Goal: Information Seeking & Learning: Understand process/instructions

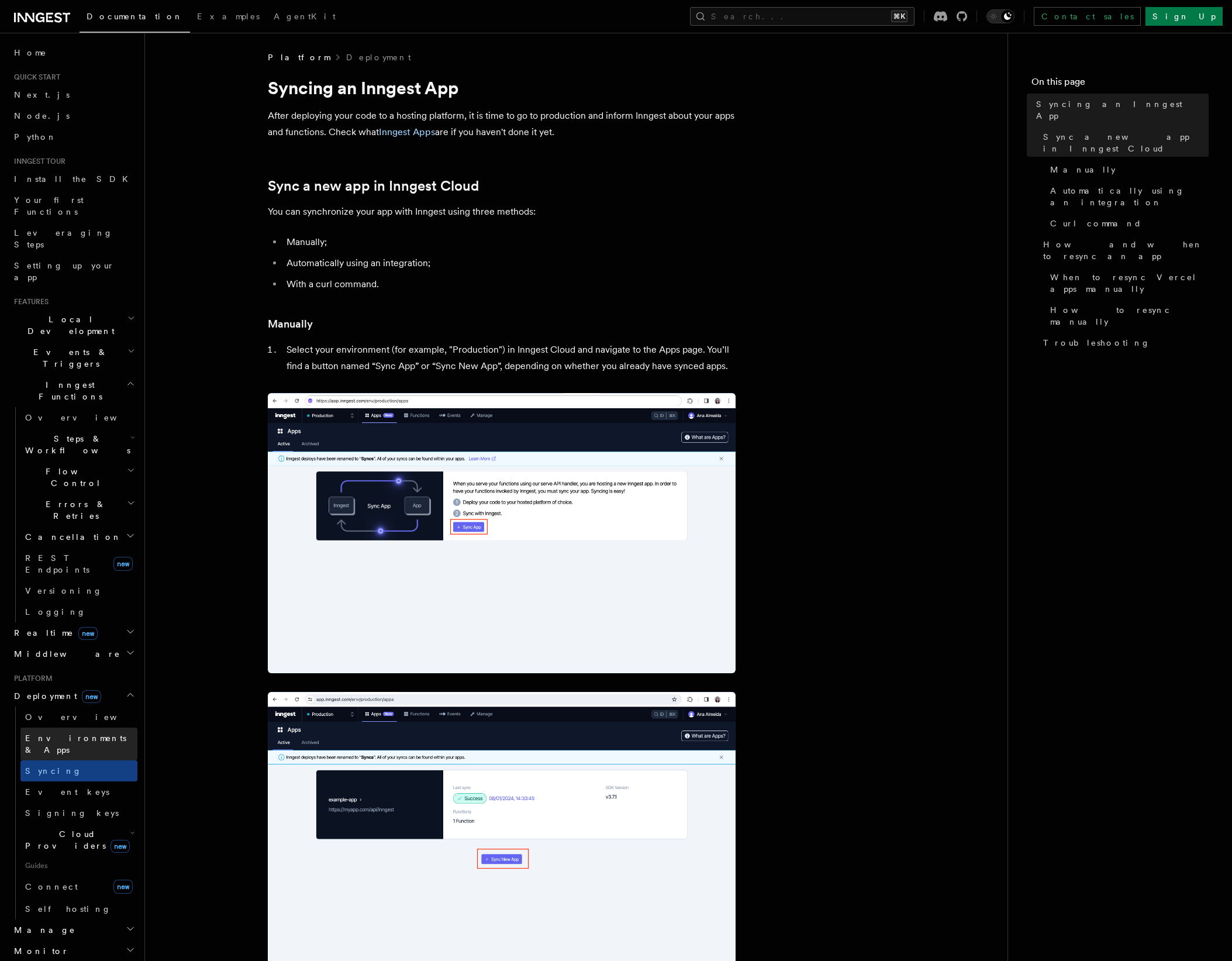
click at [38, 733] on span "Environments & Apps" at bounding box center [76, 744] width 101 height 21
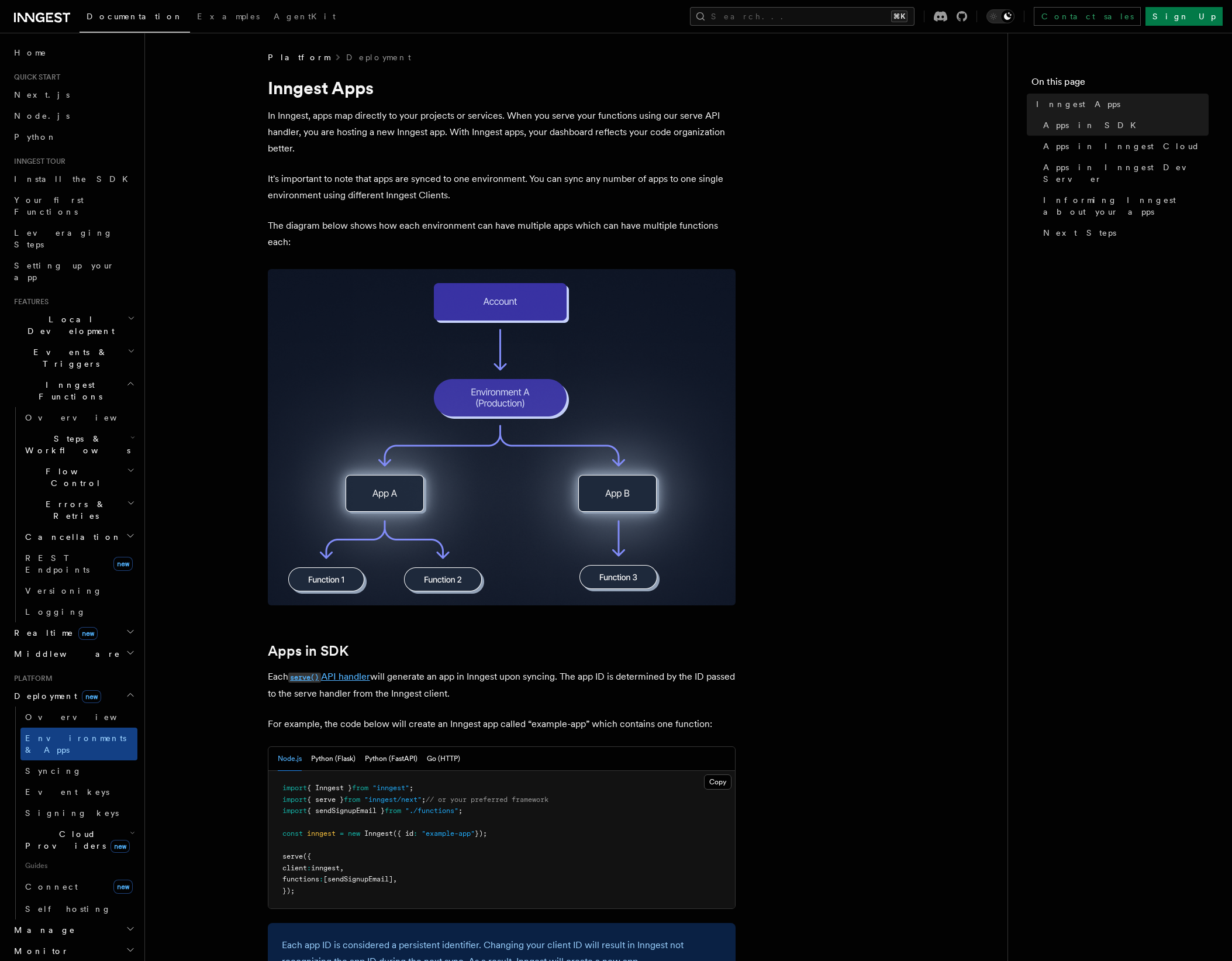
click at [313, 676] on code "serve()" at bounding box center [304, 678] width 33 height 10
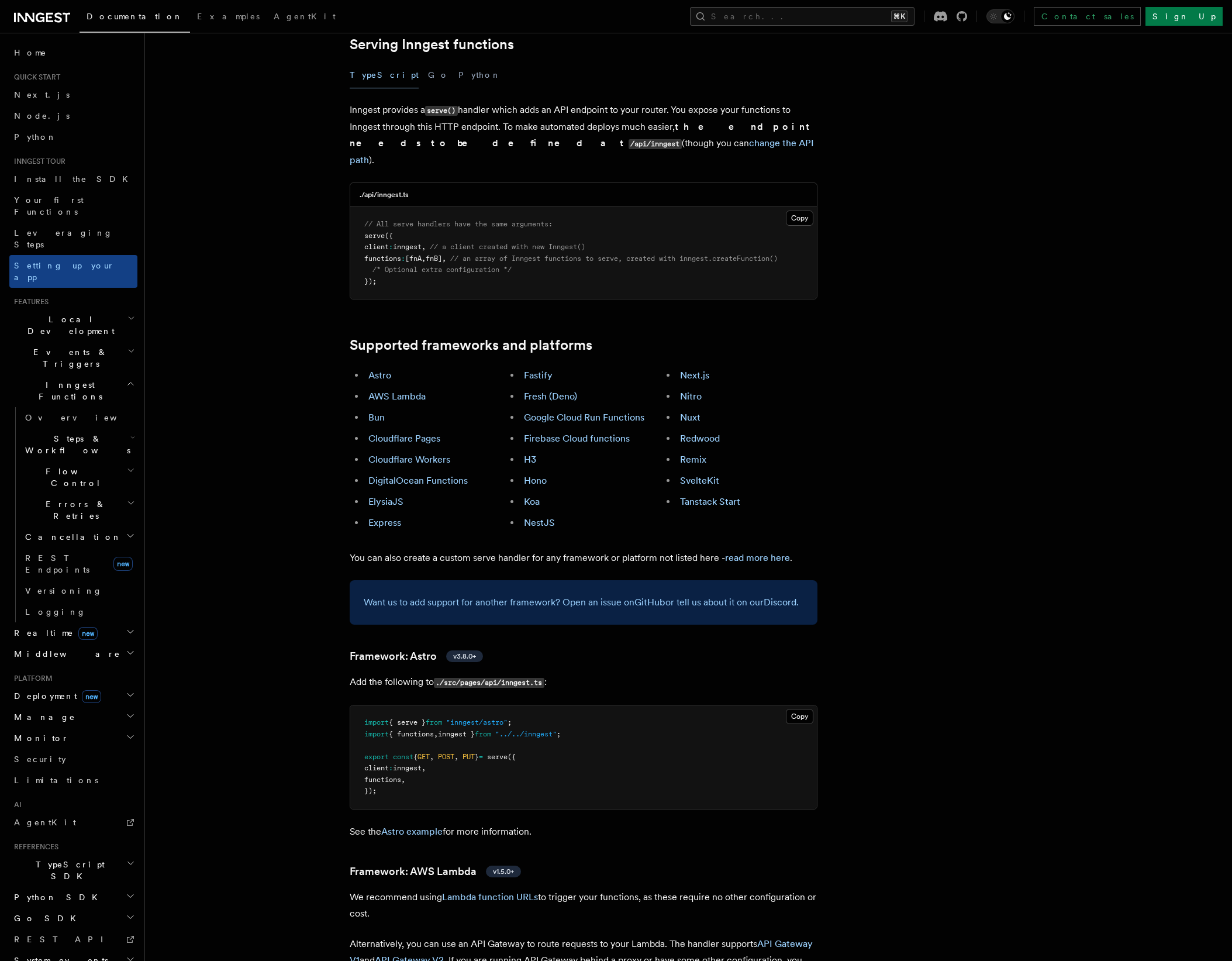
scroll to position [439, 0]
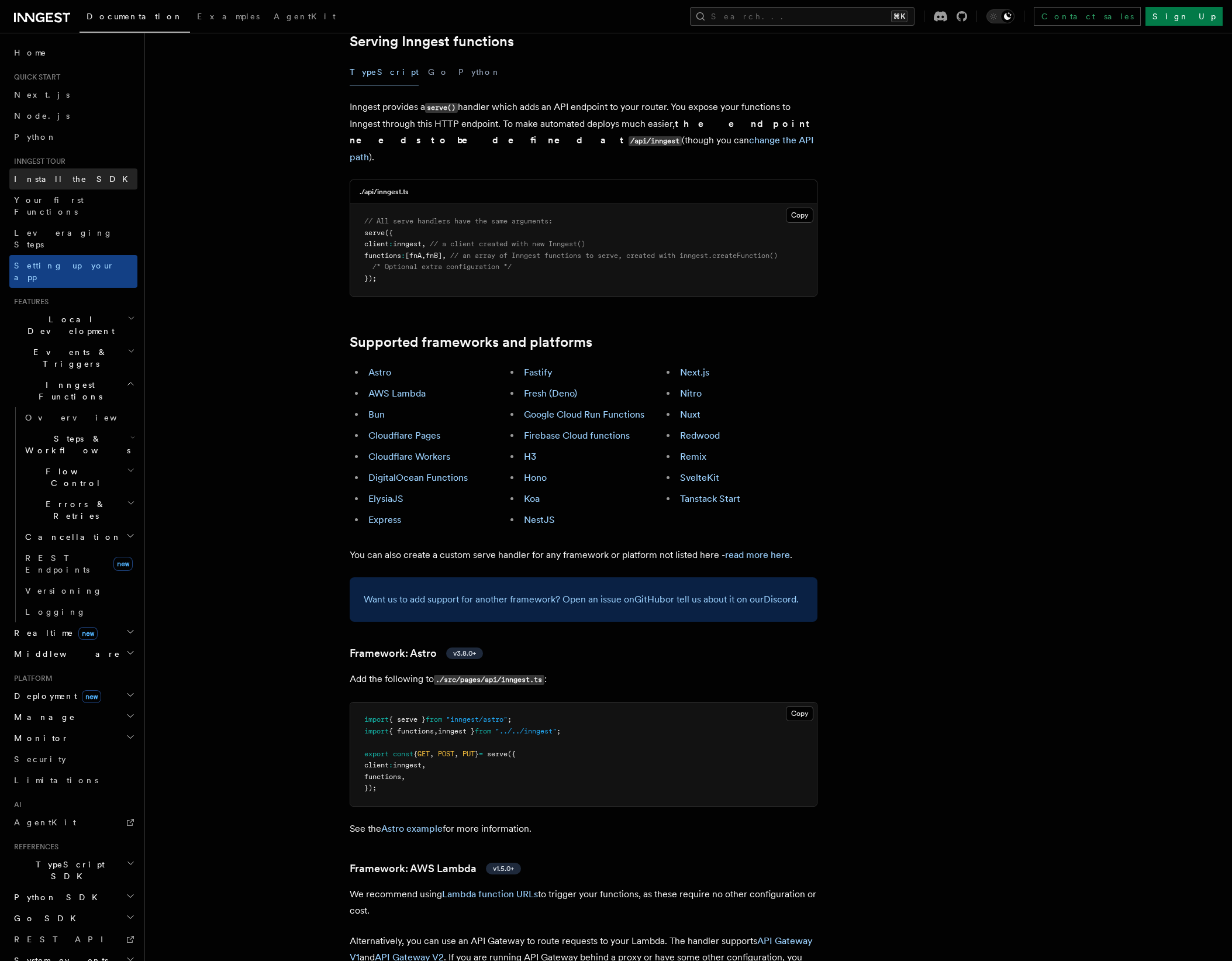
click at [84, 178] on link "Install the SDK" at bounding box center [73, 179] width 128 height 21
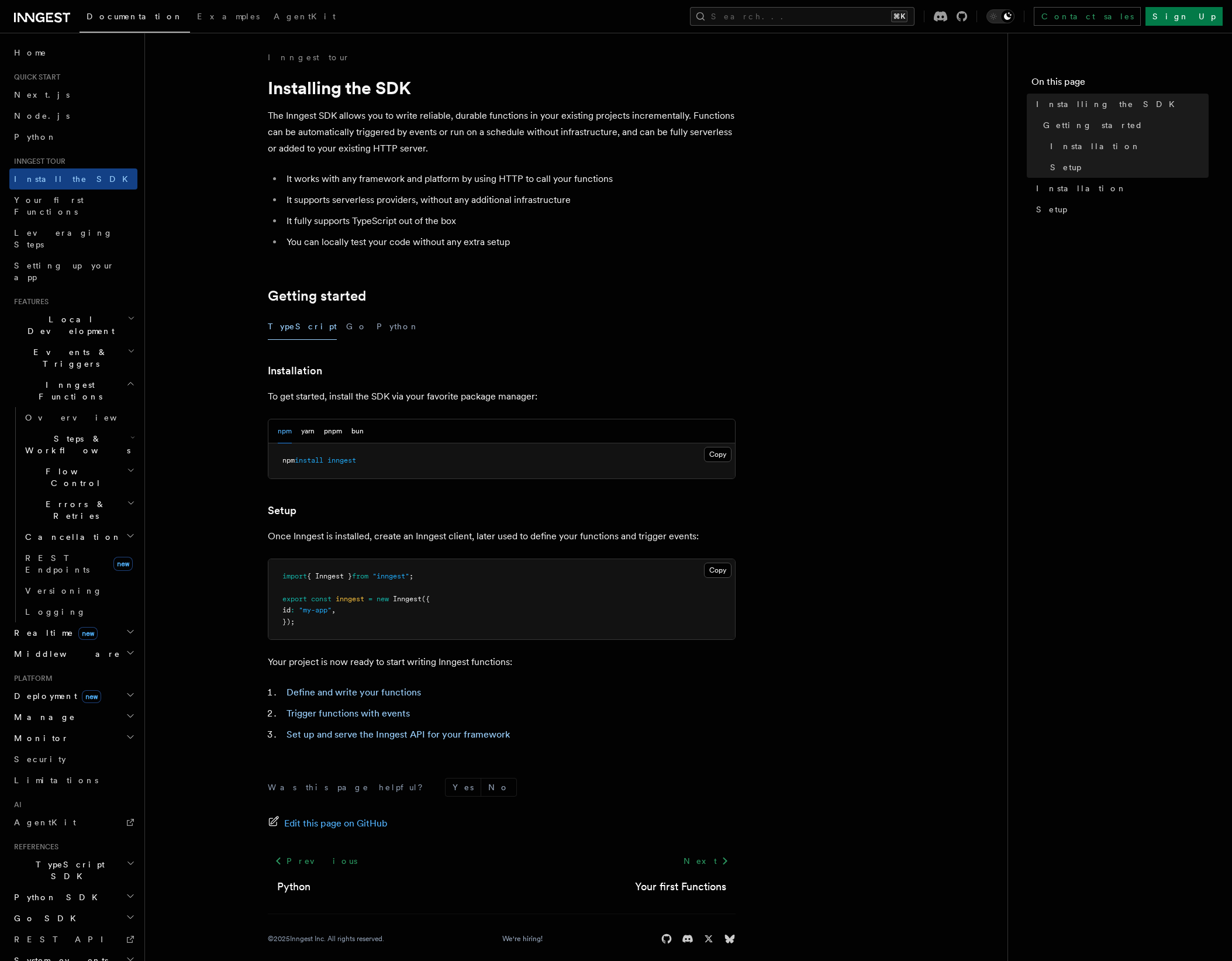
click at [55, 859] on span "TypeScript SDK" at bounding box center [68, 870] width 117 height 24
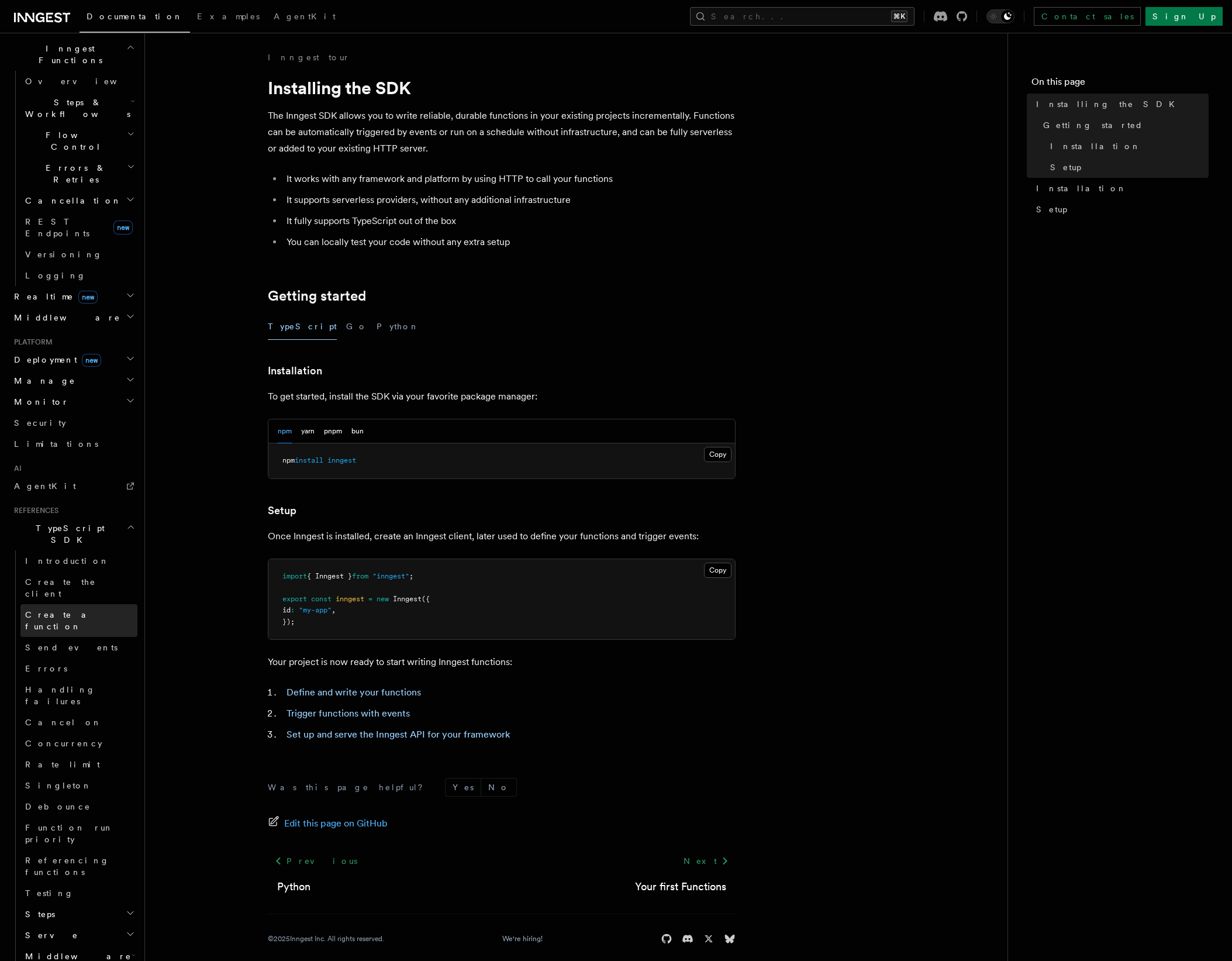
scroll to position [337, 0]
click at [55, 576] on span "Create the client" at bounding box center [61, 587] width 71 height 21
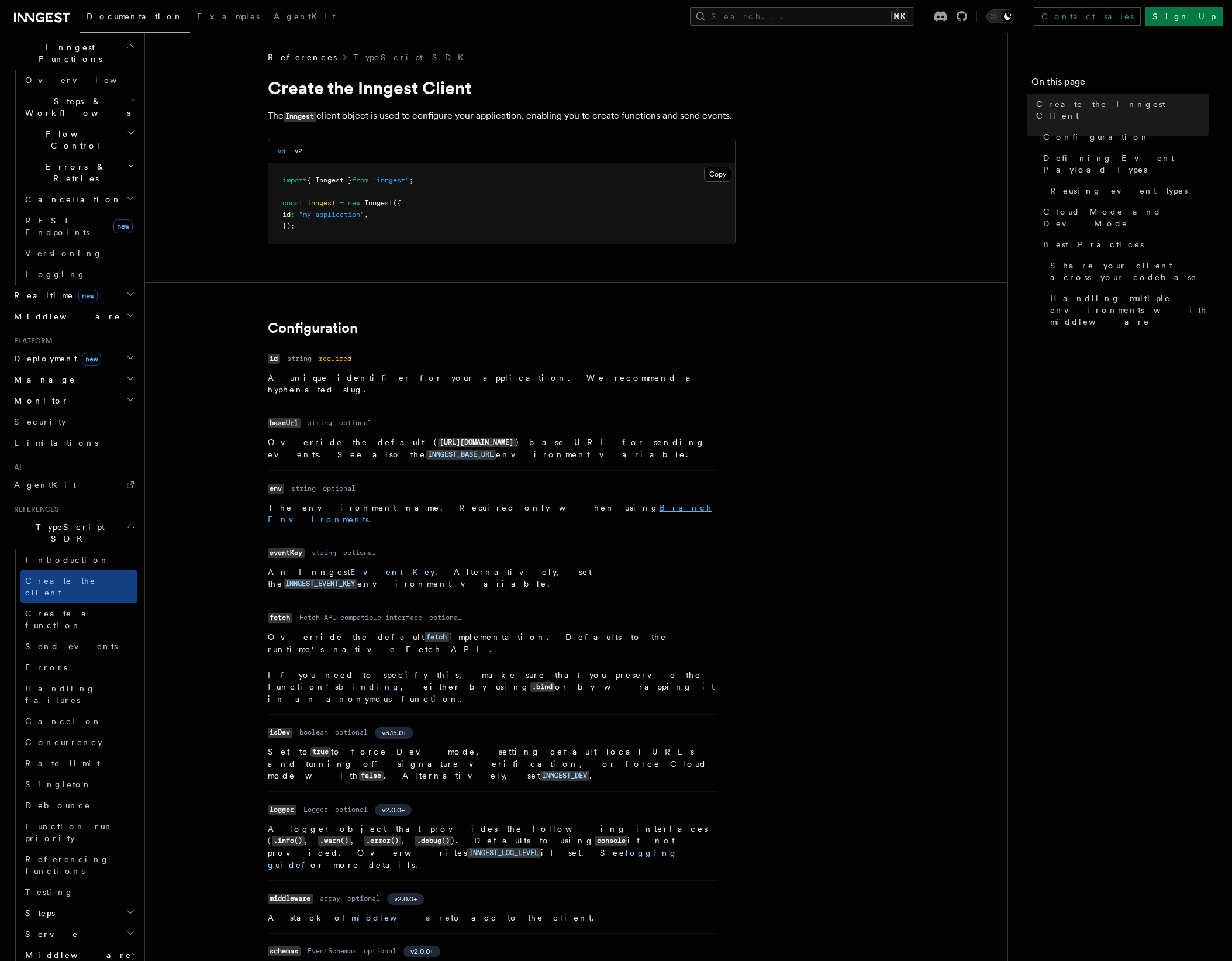
click at [464, 503] on link "Branch Environments" at bounding box center [490, 513] width 444 height 21
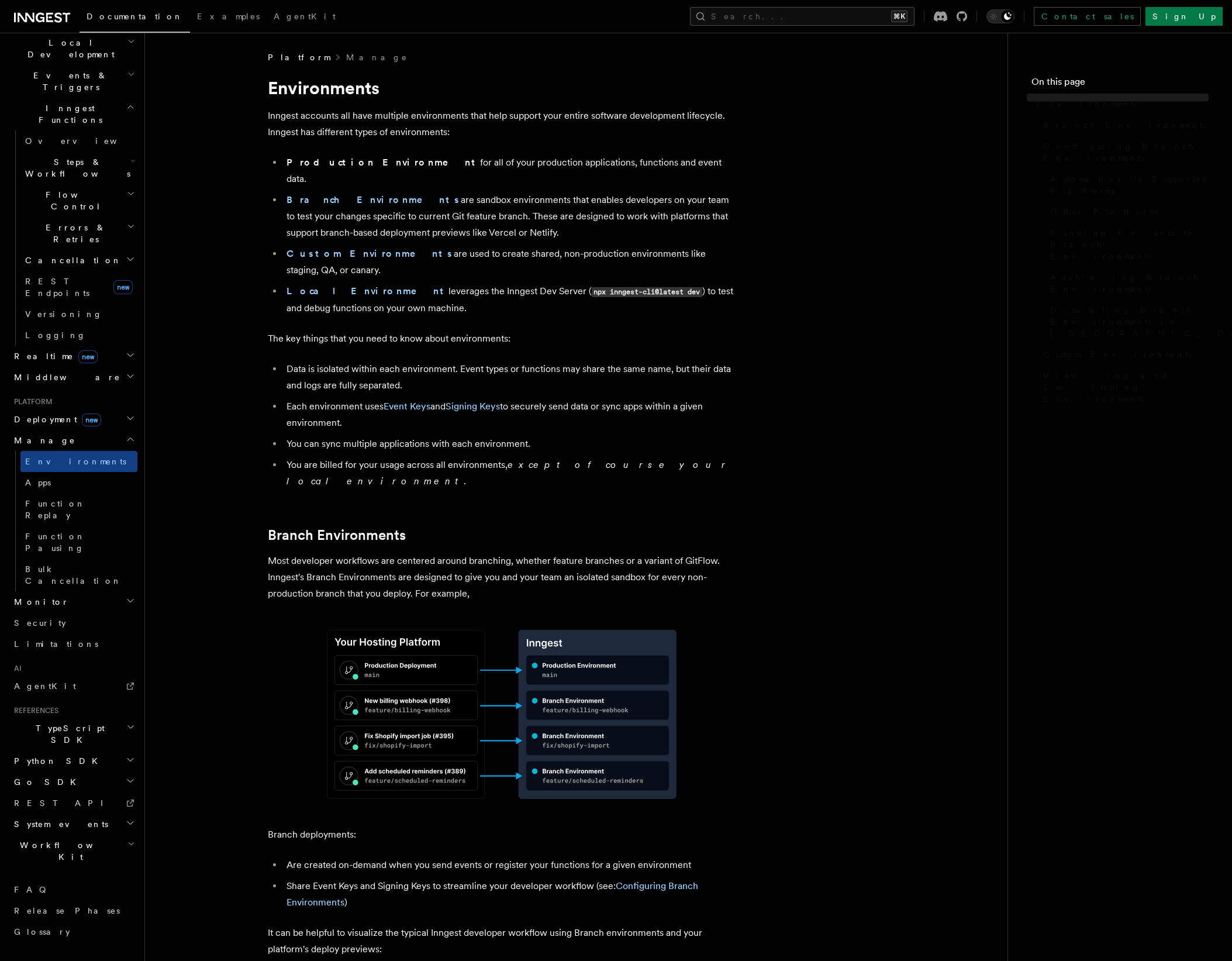
scroll to position [104, 0]
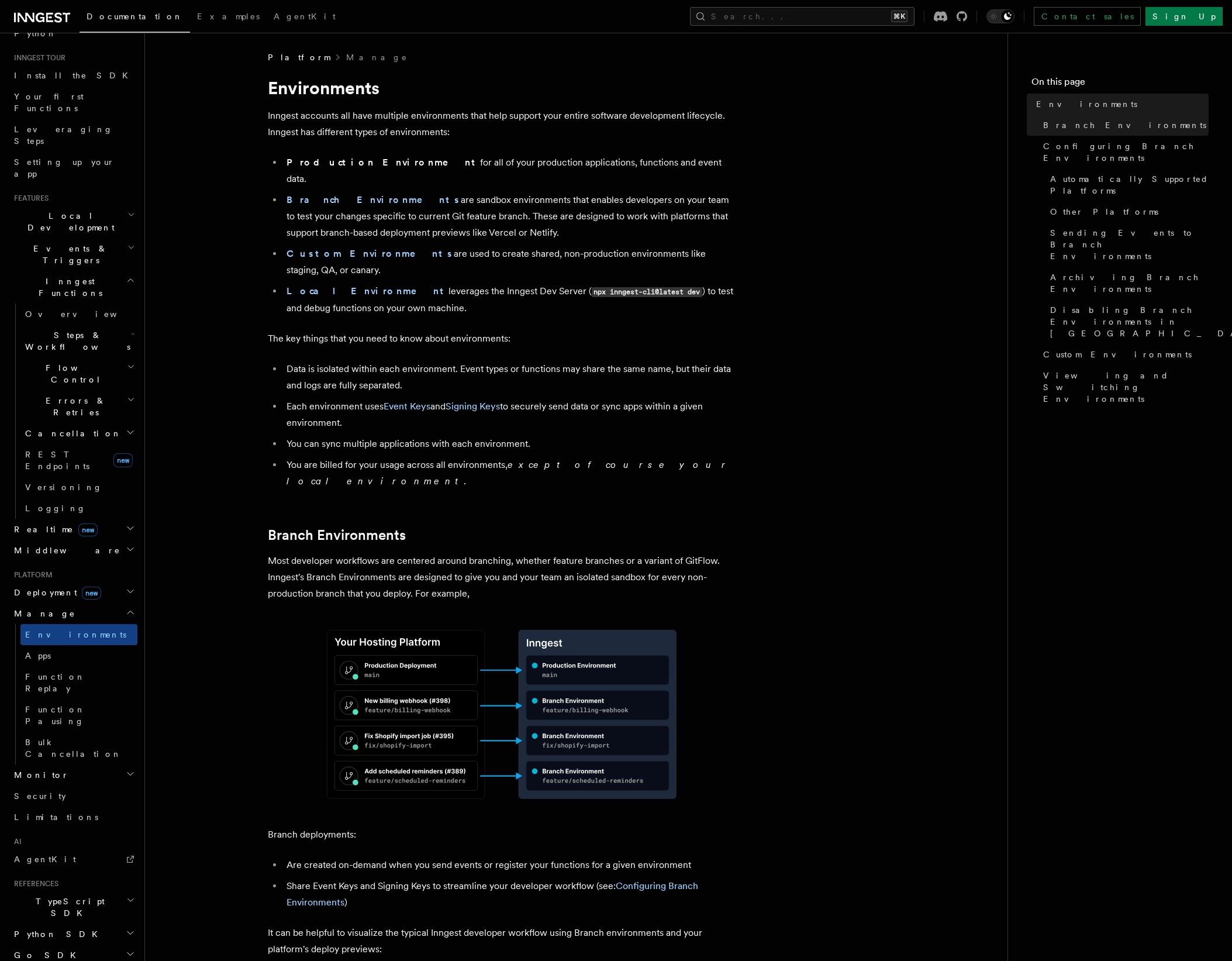
click at [45, 587] on span "Deployment new" at bounding box center [55, 592] width 92 height 12
click at [49, 630] on span "Environments & Apps" at bounding box center [76, 640] width 101 height 21
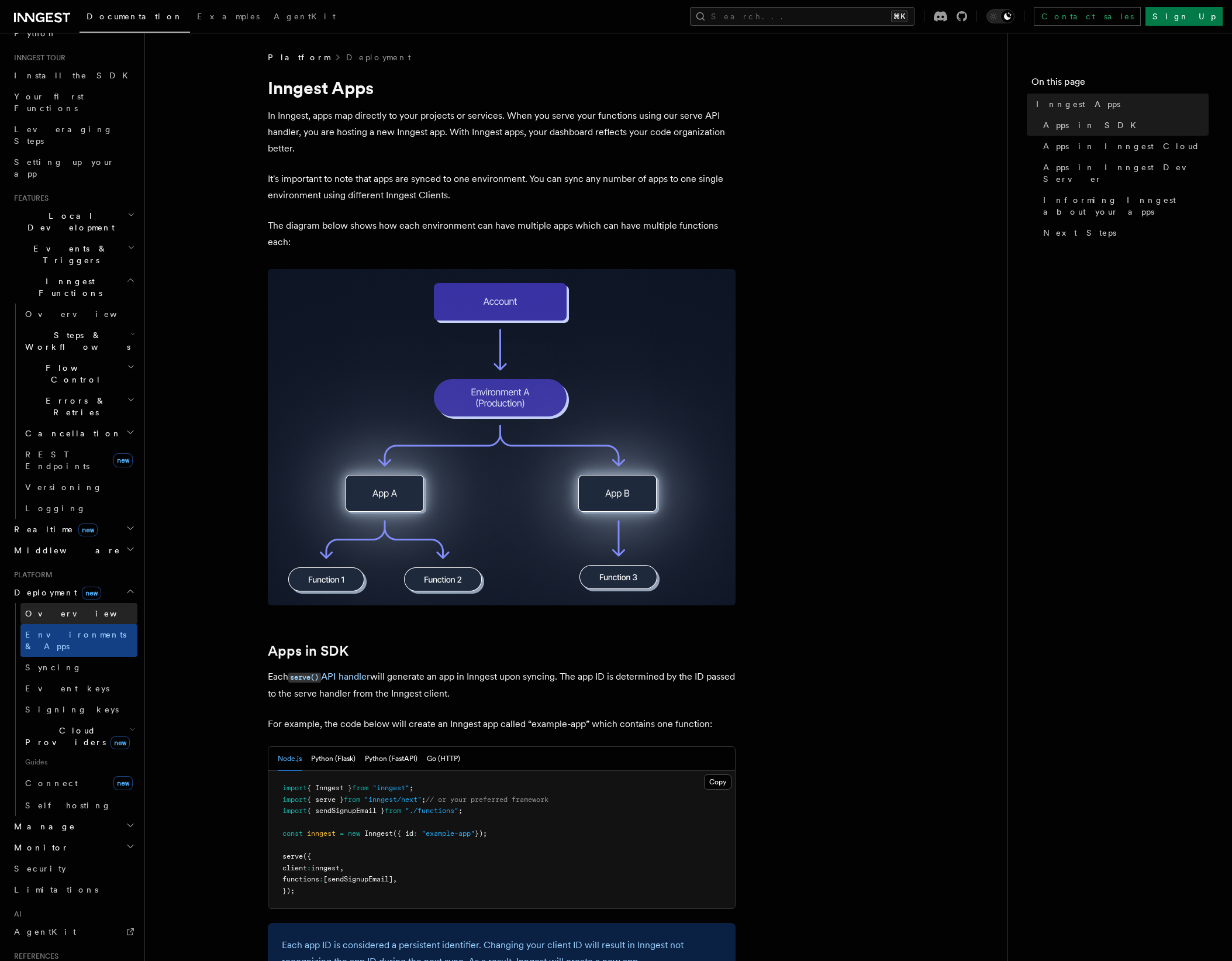
click at [52, 609] on span "Overview" at bounding box center [86, 613] width 120 height 9
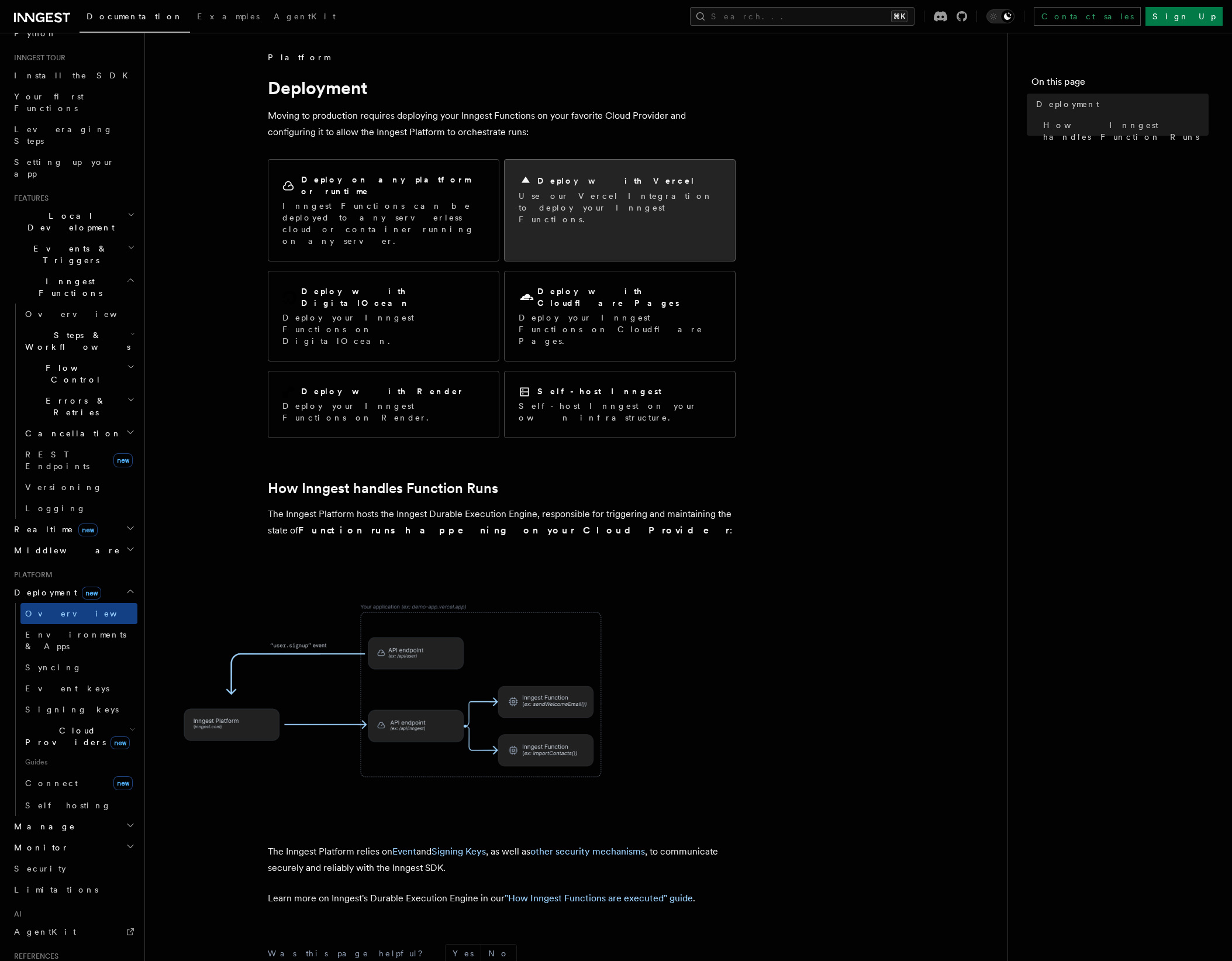
click at [597, 182] on h2 "Deploy with Vercel" at bounding box center [616, 180] width 158 height 12
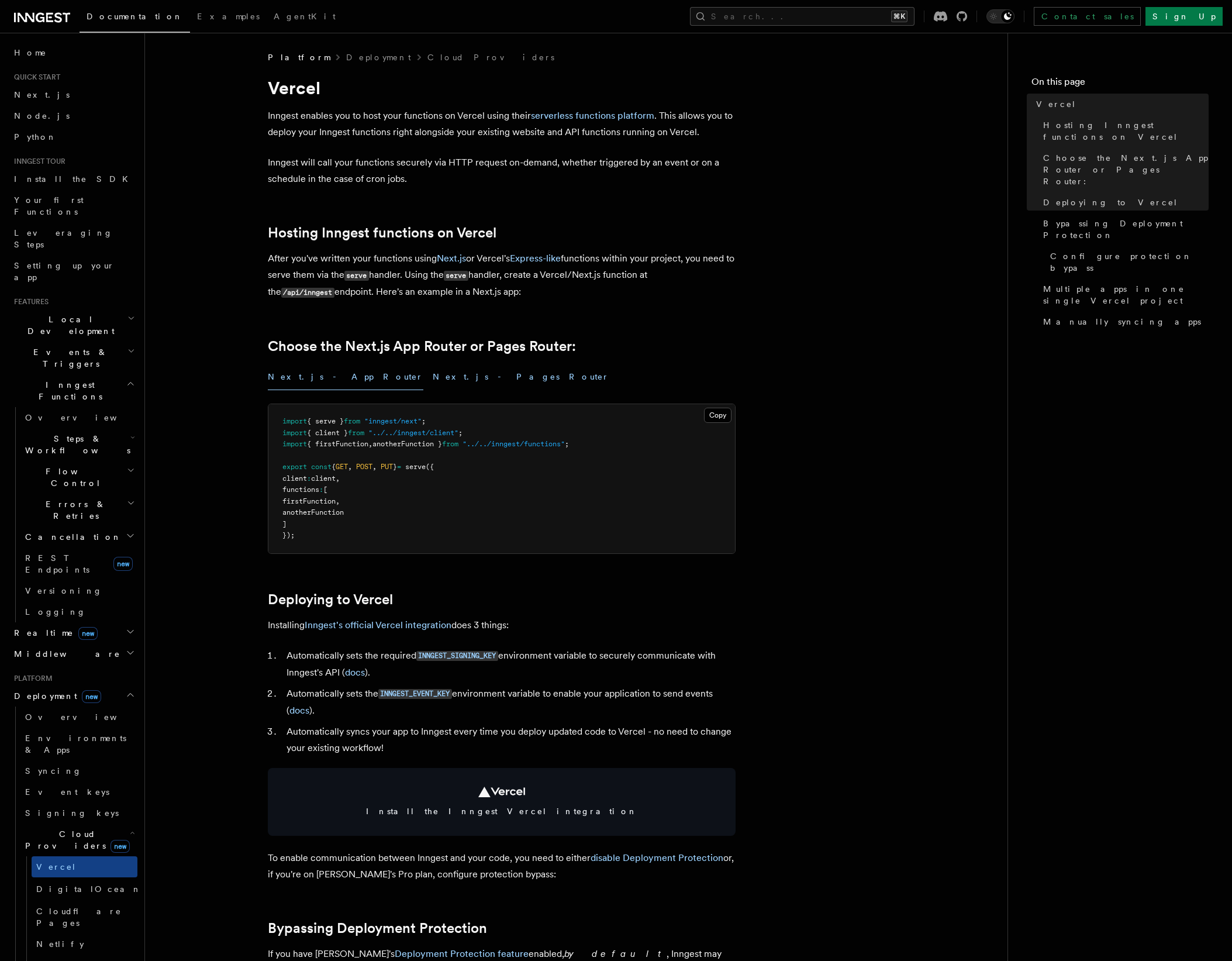
click at [433, 378] on button "Next.js - Pages Router" at bounding box center [521, 377] width 177 height 26
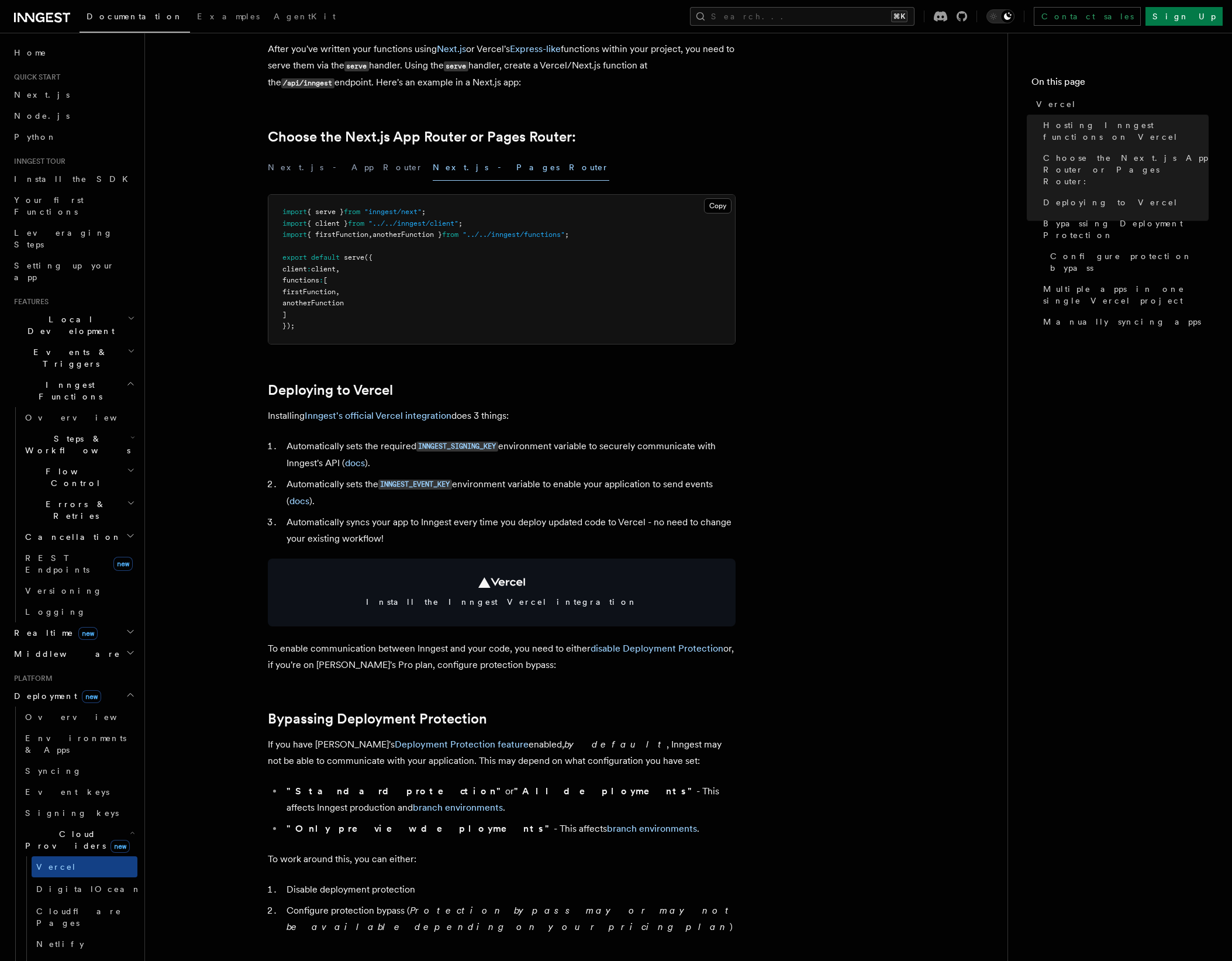
scroll to position [210, 0]
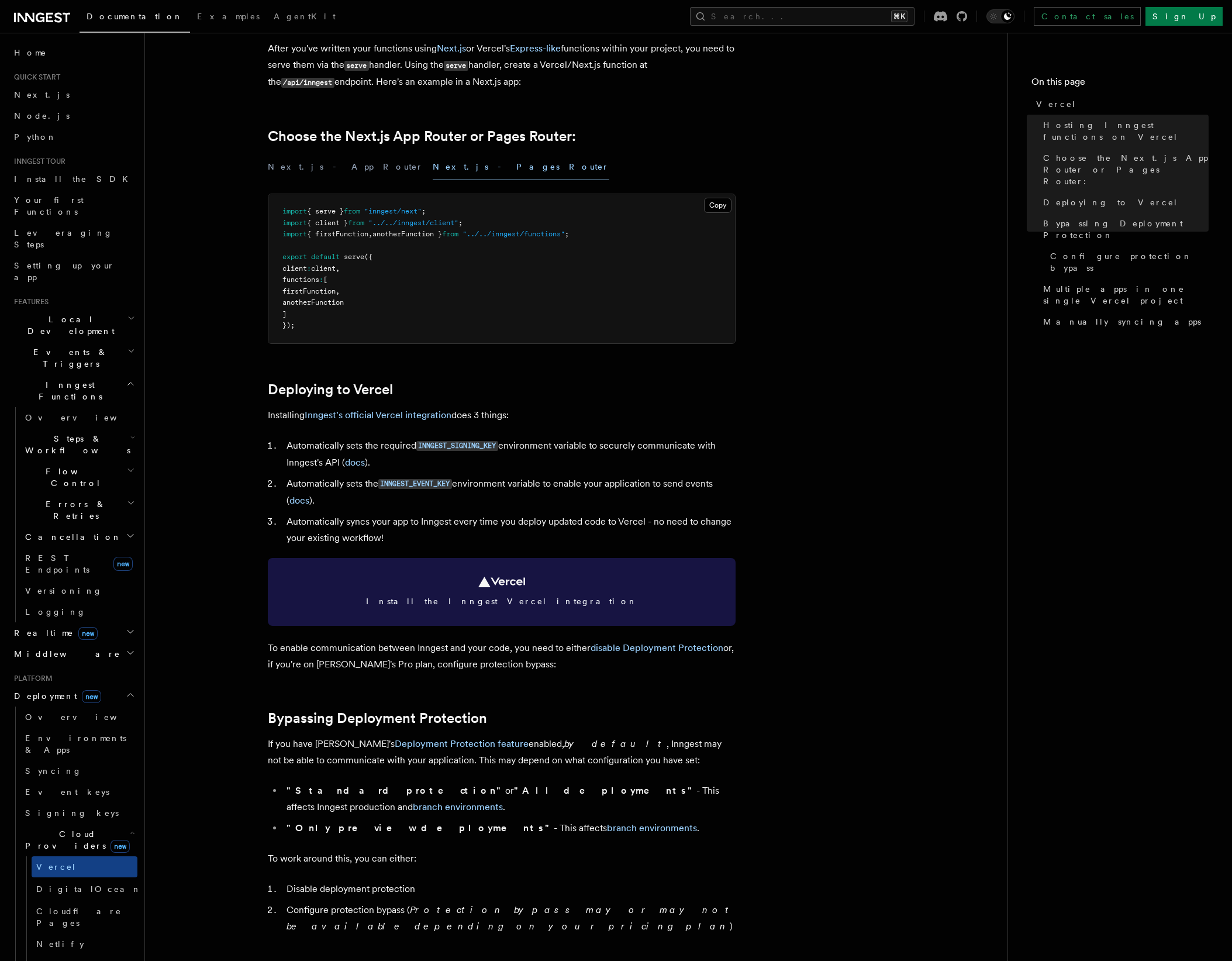
click at [566, 596] on span "Install the Inngest Vercel integration" at bounding box center [501, 601] width 439 height 12
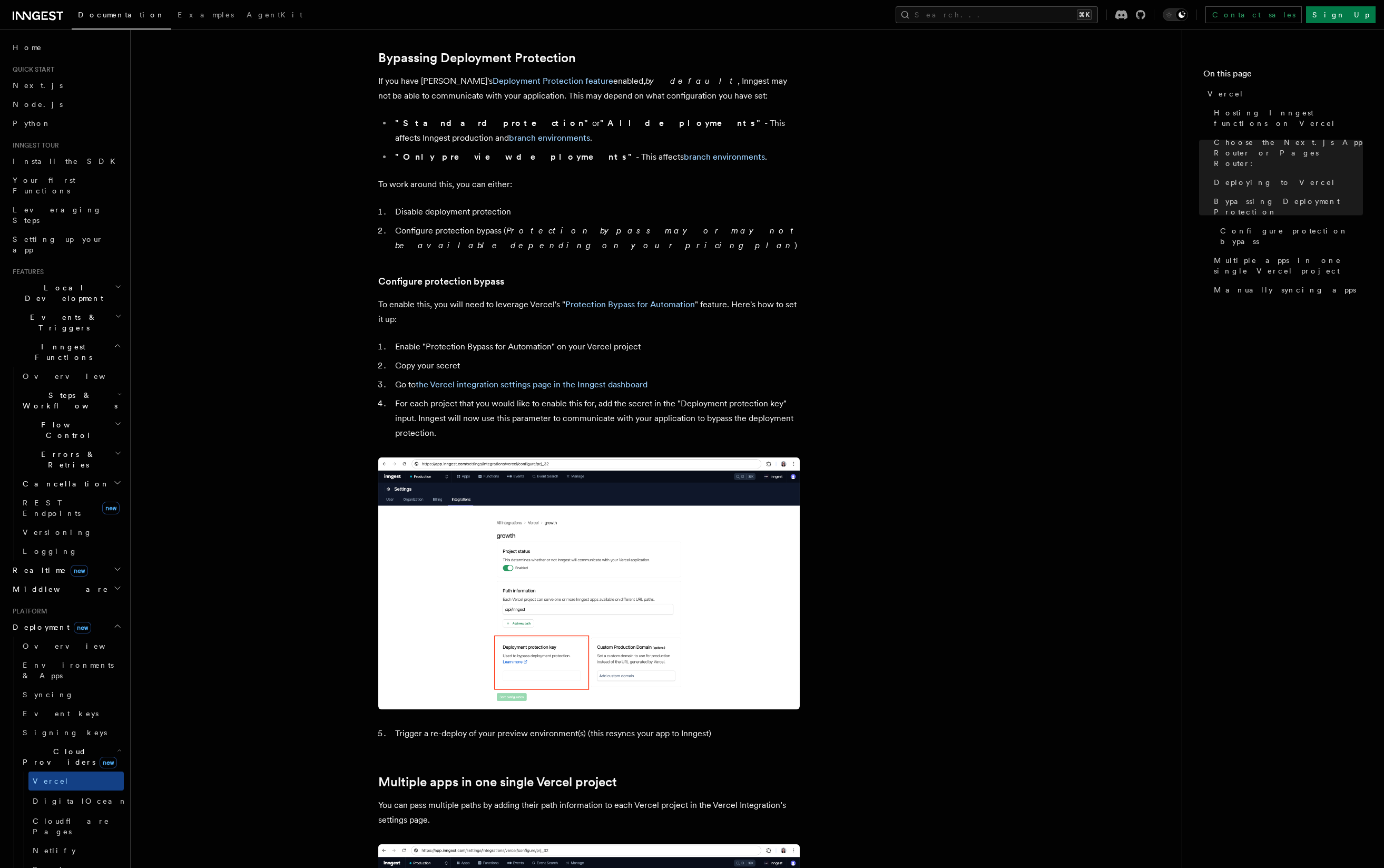
scroll to position [779, 0]
